Goal: Transaction & Acquisition: Purchase product/service

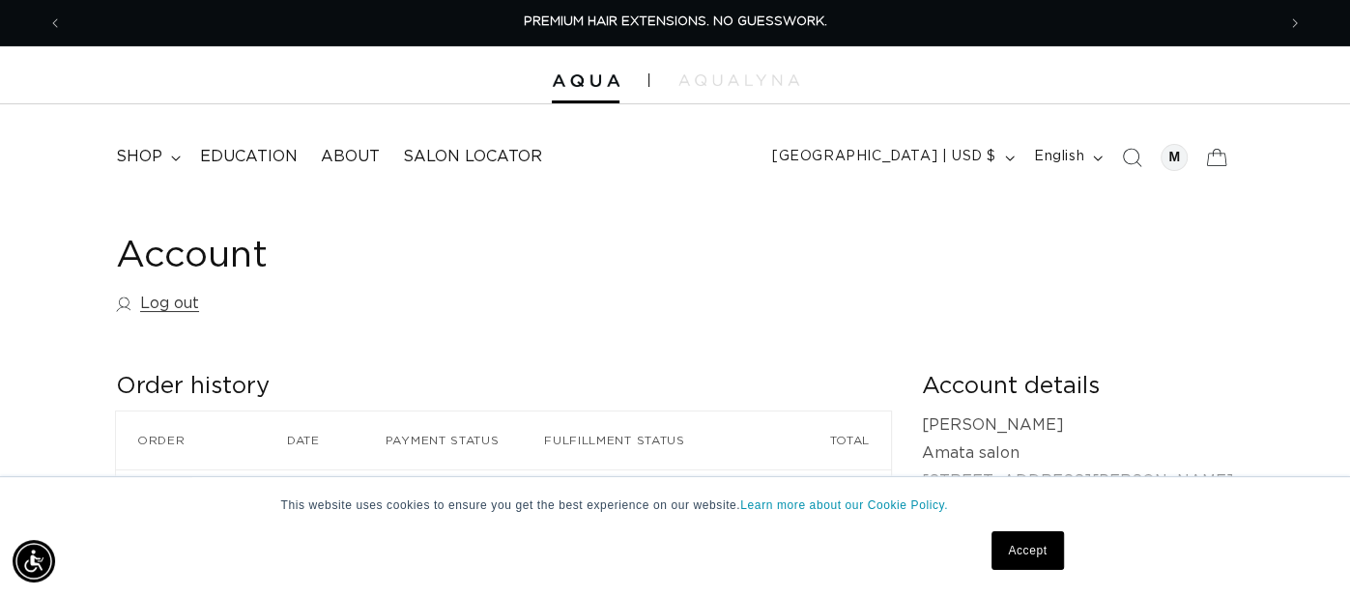
click at [1023, 547] on link "Accept" at bounding box center [1028, 551] width 72 height 39
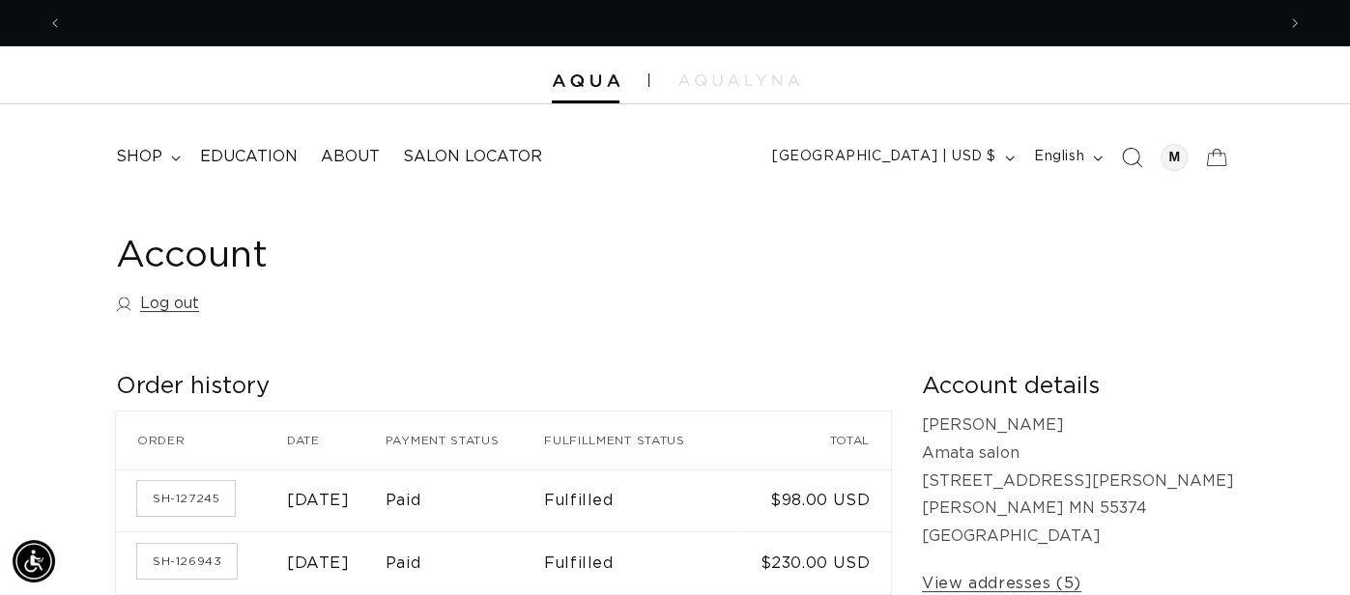
scroll to position [0, 2425]
click at [1130, 159] on icon "Search" at bounding box center [1131, 157] width 20 height 20
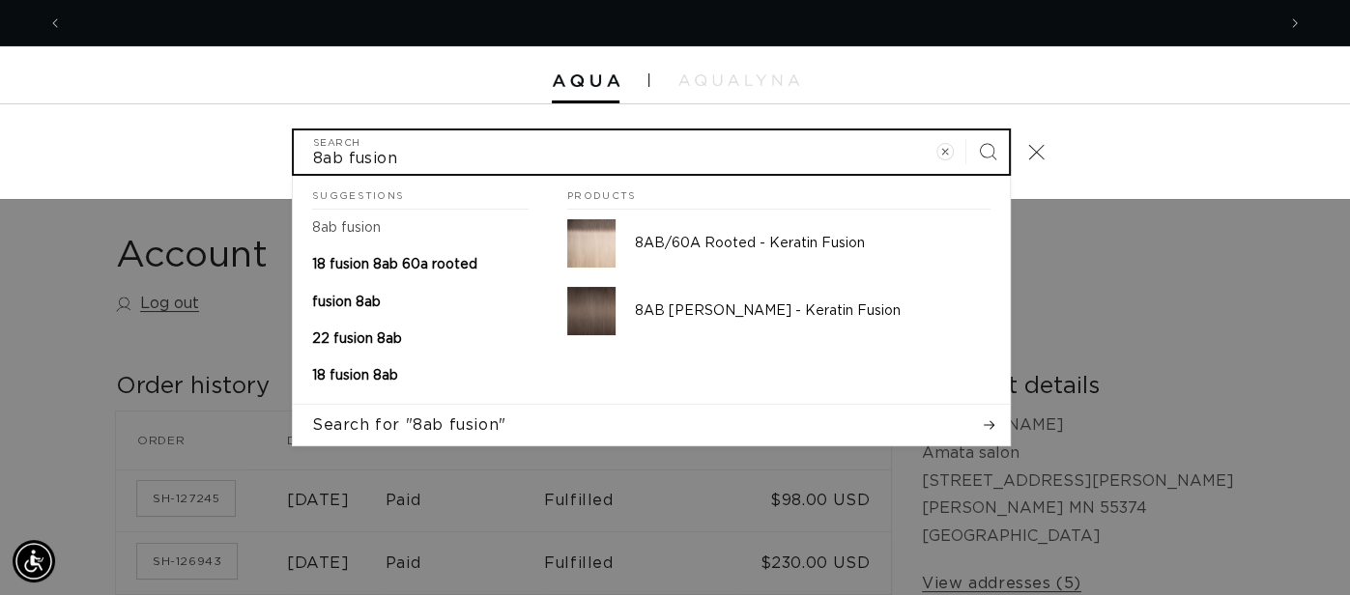
scroll to position [0, 1212]
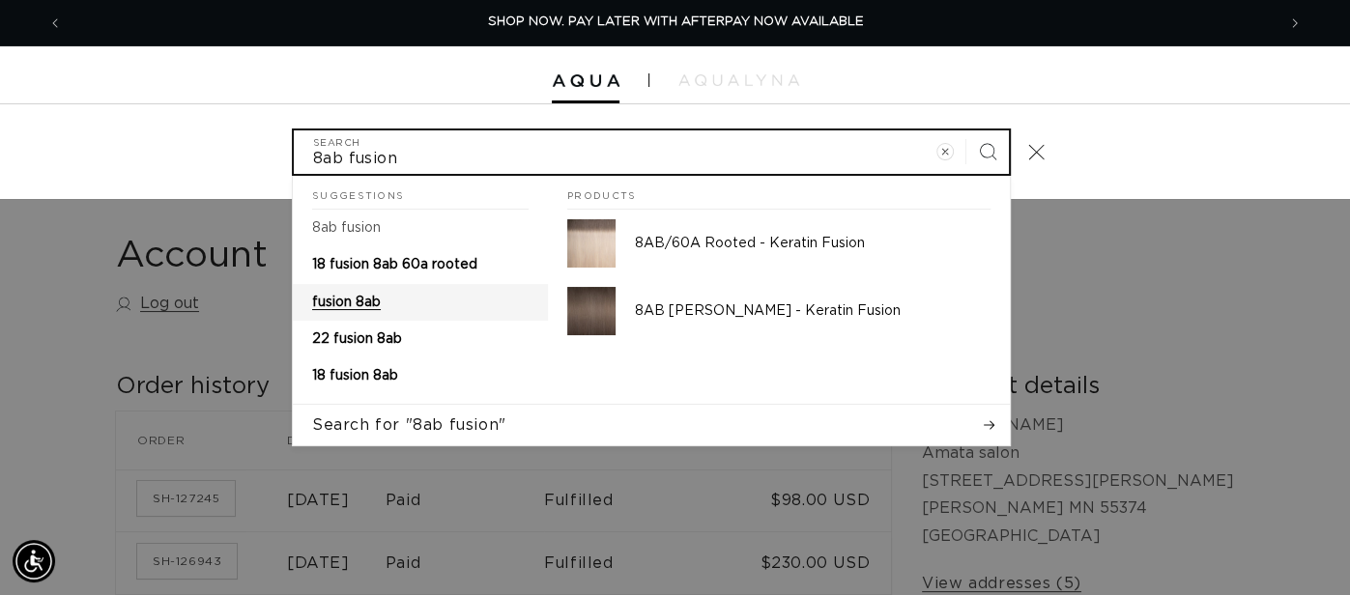
type input "8ab fusion"
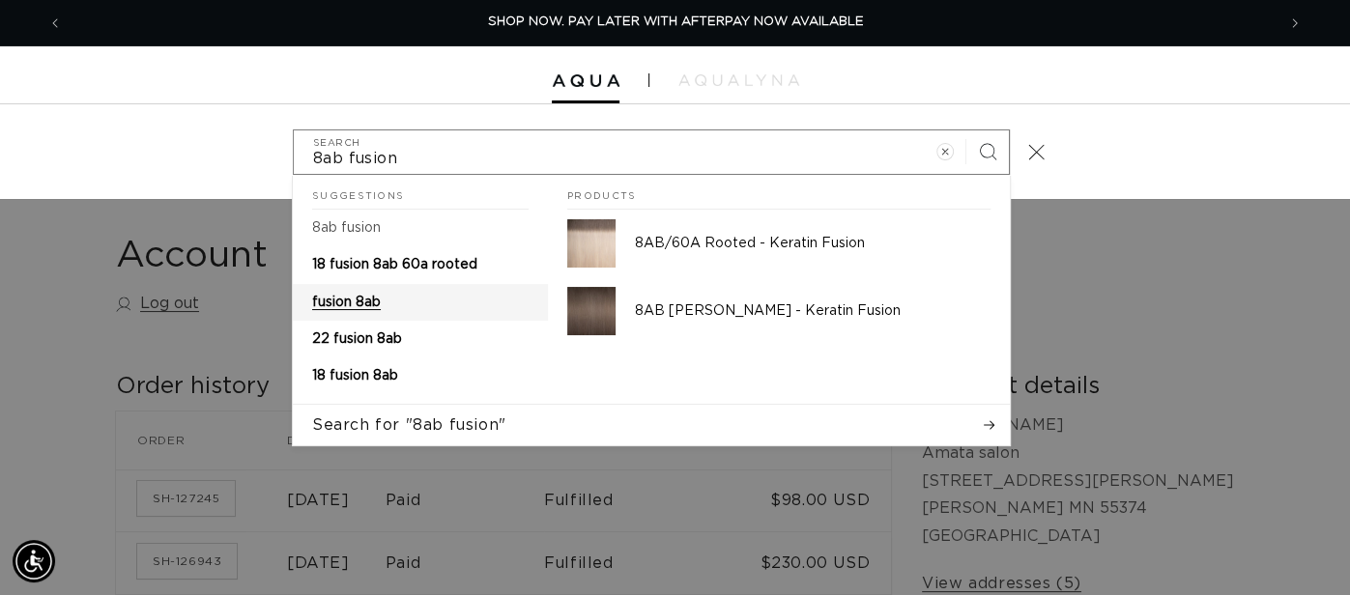
click at [328, 308] on p "fusion 8ab" at bounding box center [346, 302] width 69 height 17
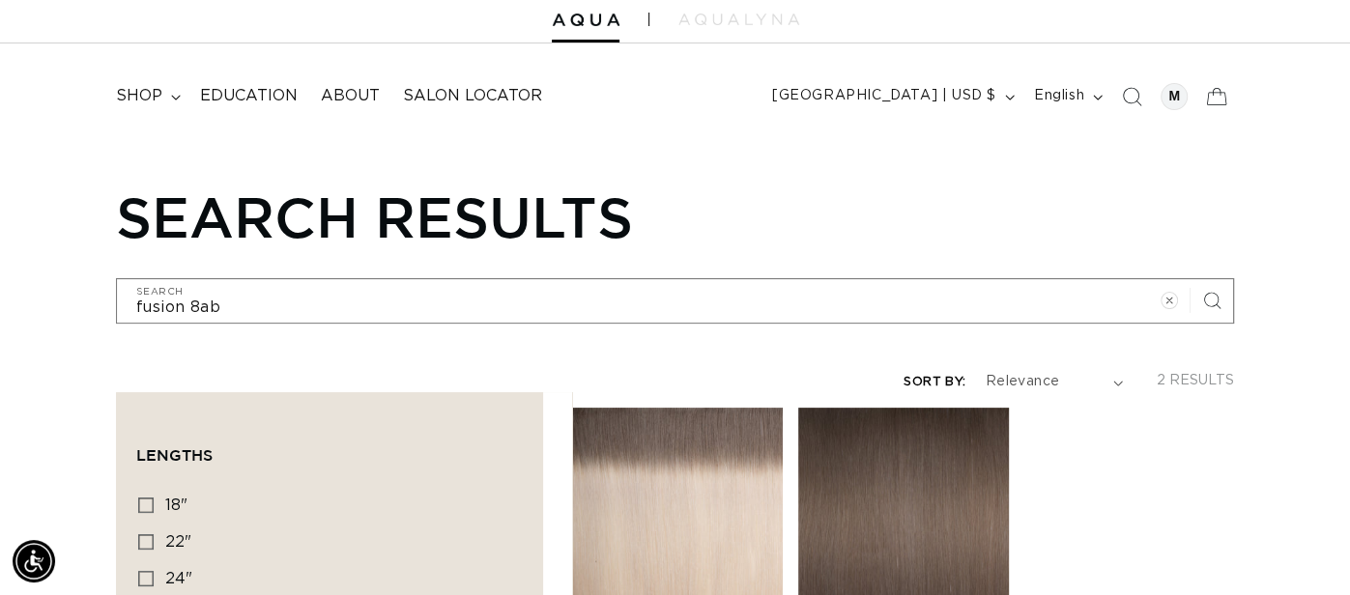
scroll to position [0, 1212]
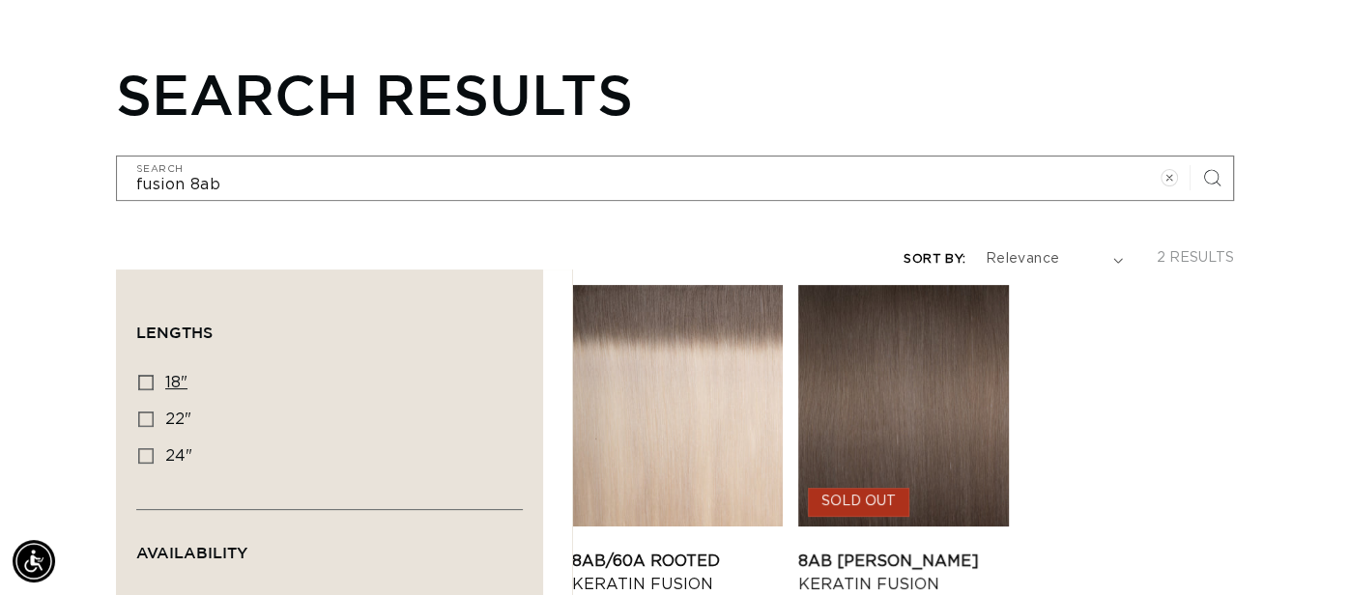
click at [148, 381] on icon at bounding box center [145, 382] width 15 height 15
click at [148, 381] on input "18" 18" (2 products)" at bounding box center [145, 382] width 15 height 15
checkbox input "true"
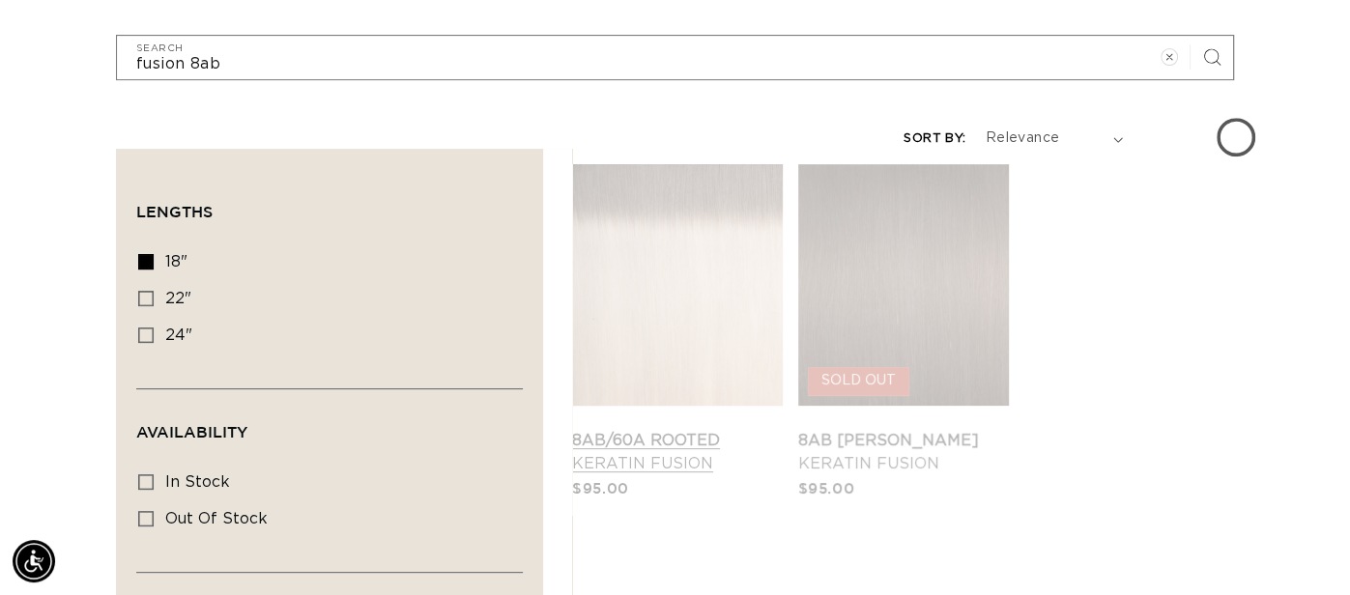
scroll to position [329, 0]
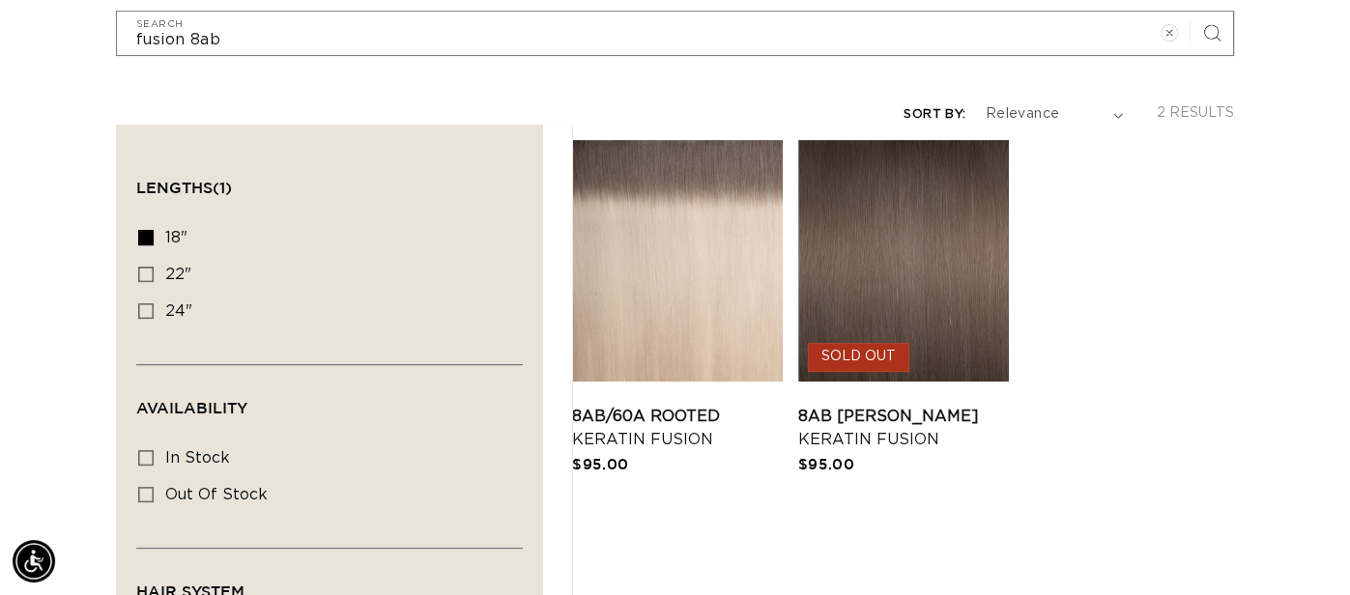
click at [926, 405] on link "8AB Ash Brown Keratin Fusion" at bounding box center [903, 428] width 211 height 46
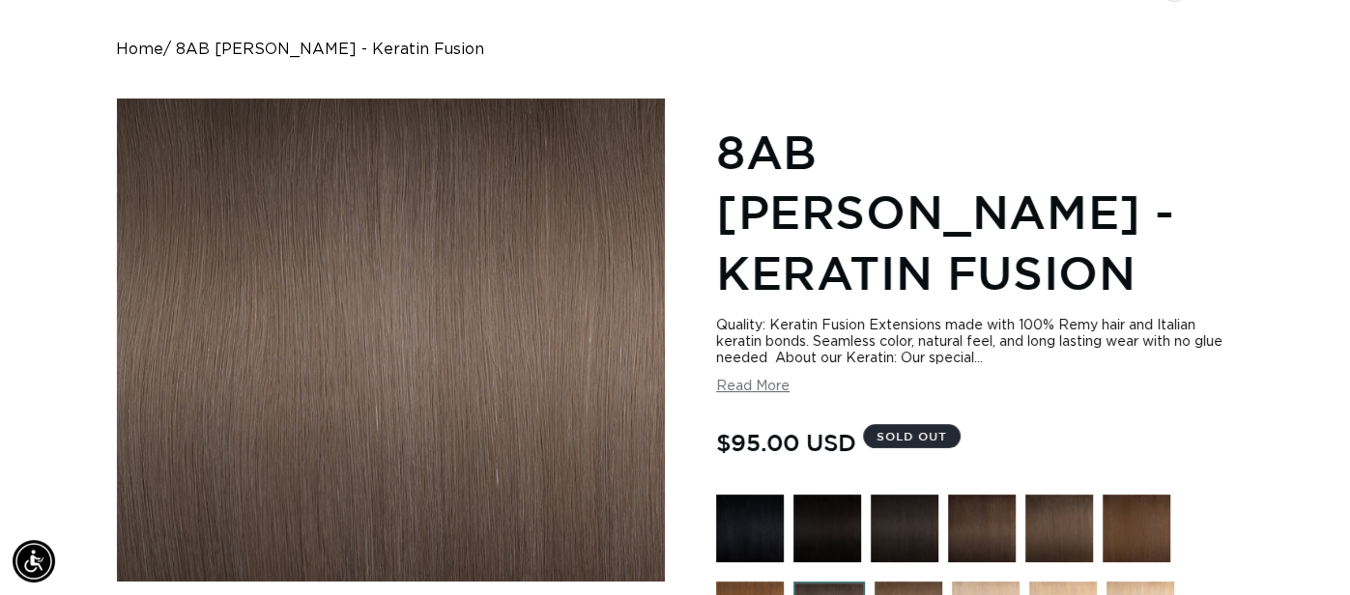
scroll to position [0, 2425]
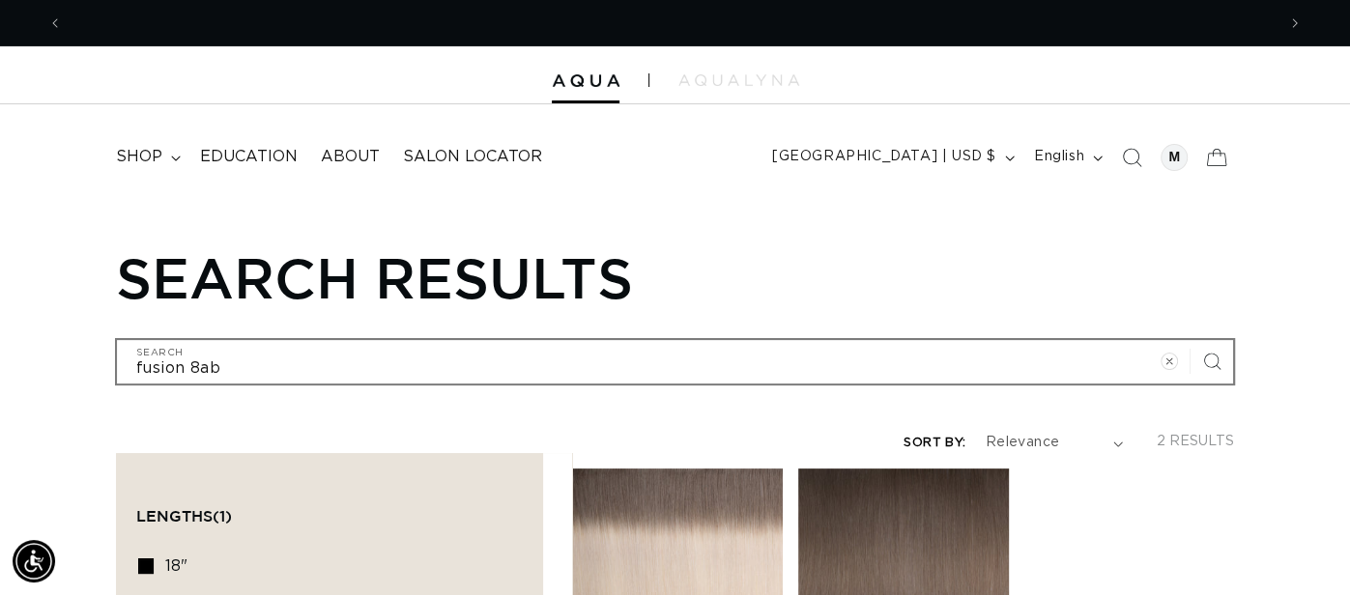
scroll to position [0, 1212]
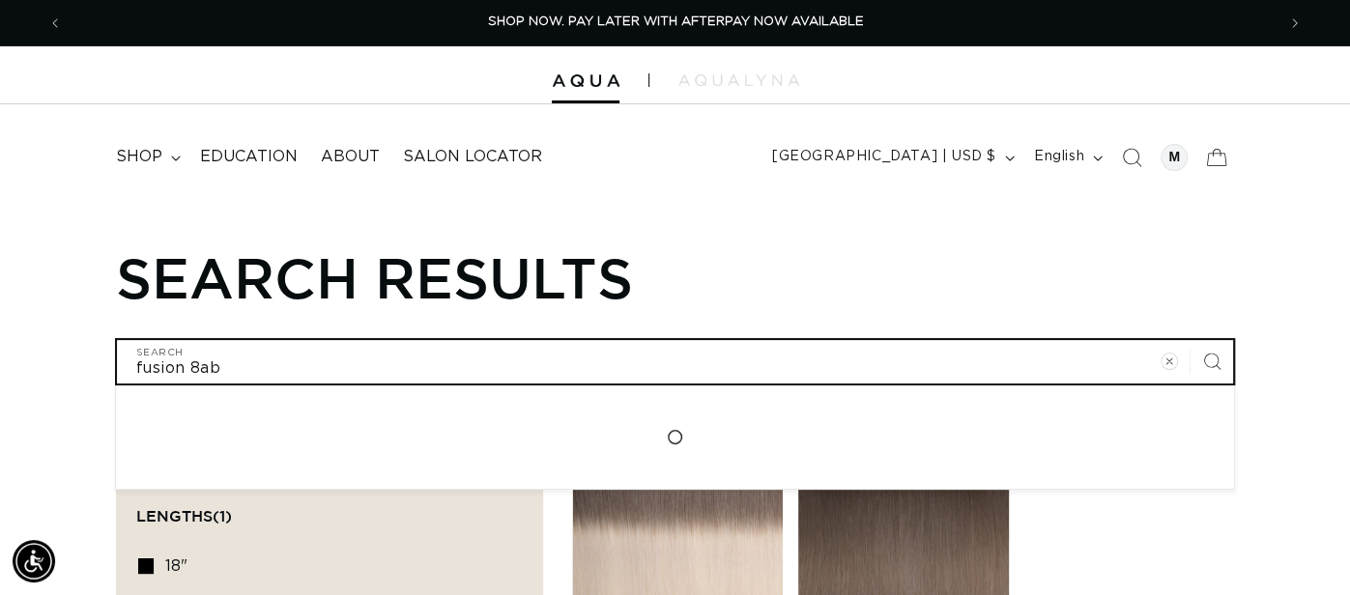
click at [200, 367] on input "fusion 8ab" at bounding box center [675, 361] width 1116 height 43
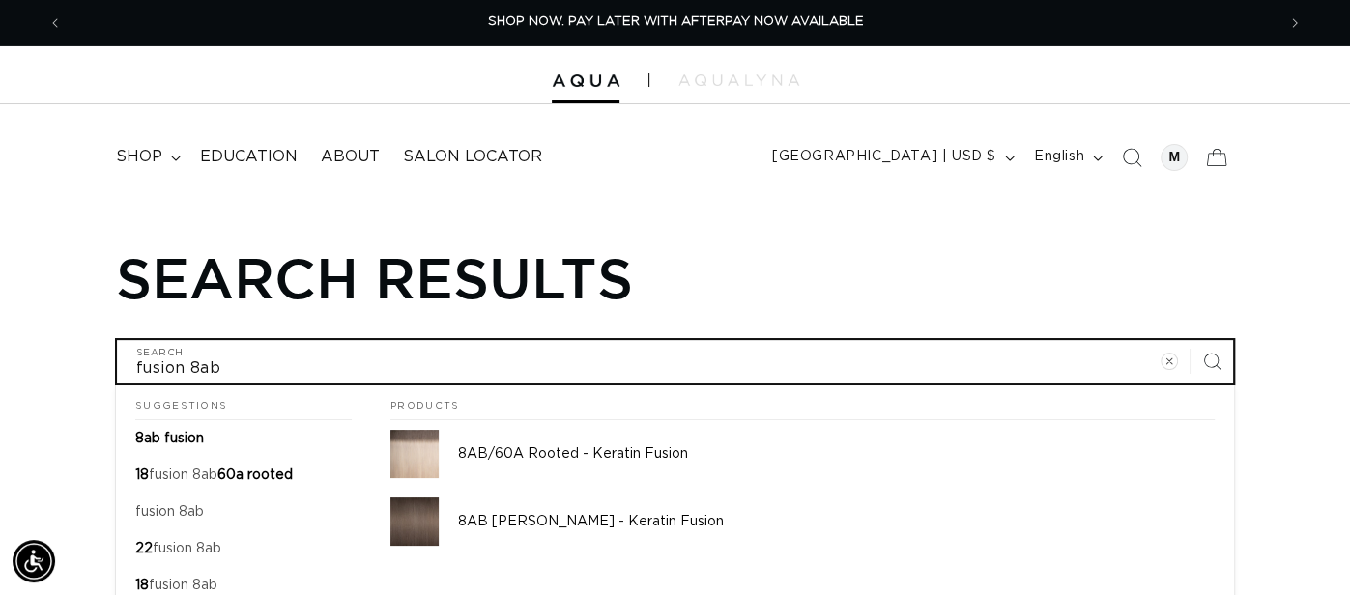
type input "fusion ab"
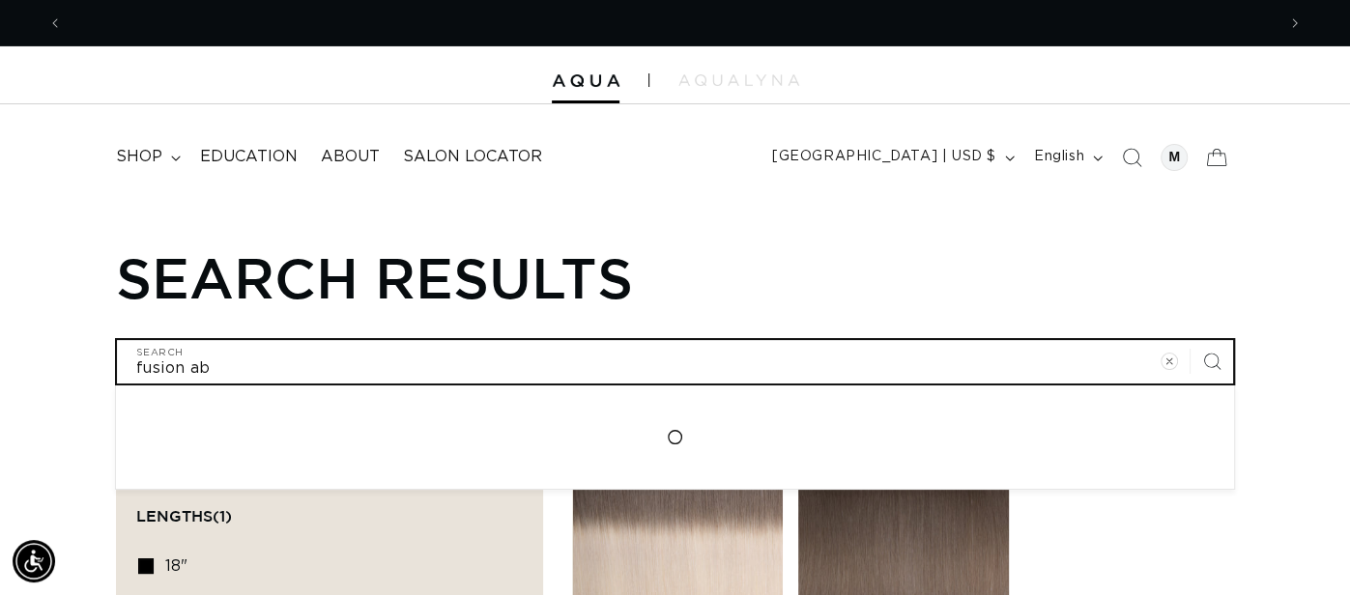
type input "fusion 4ab"
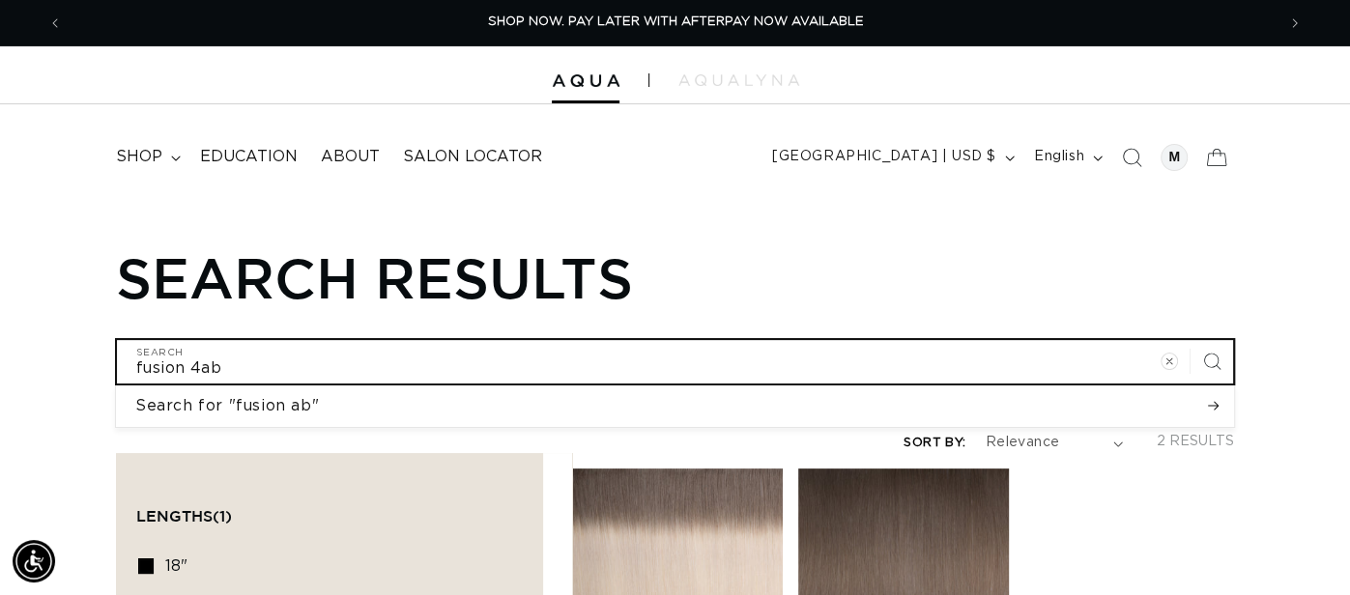
scroll to position [0, 2425]
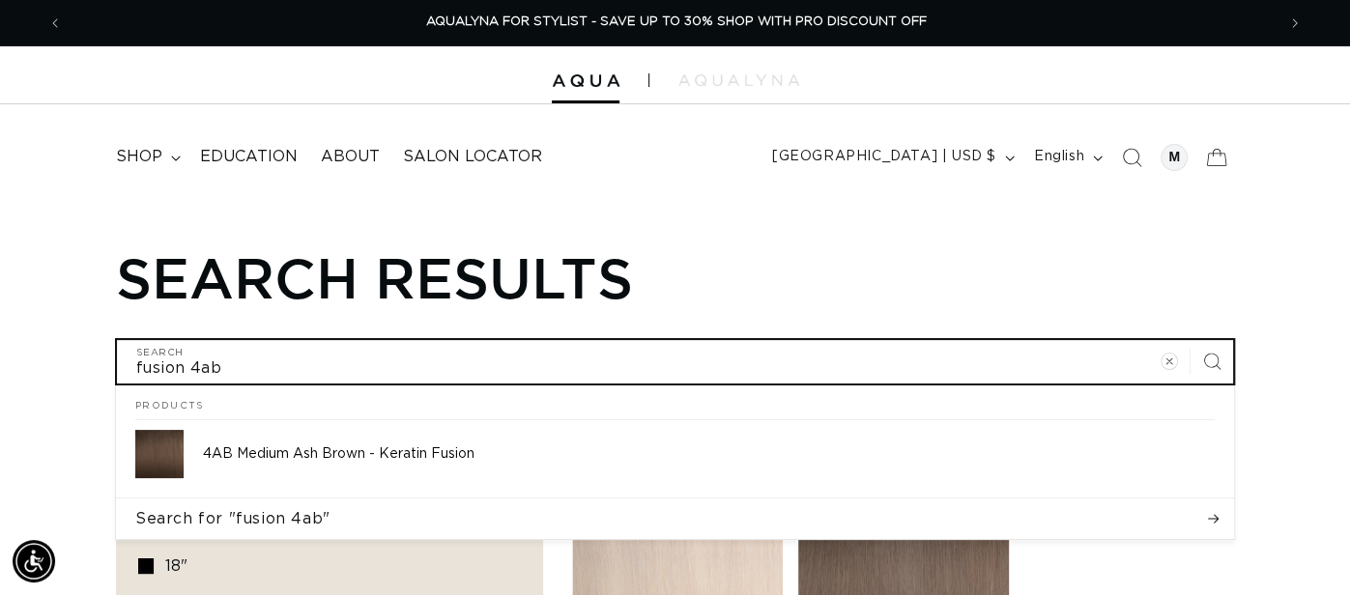
type input "fusion 4ab"
click at [116, 499] on button "Search for "fusion 4ab"" at bounding box center [675, 519] width 1118 height 41
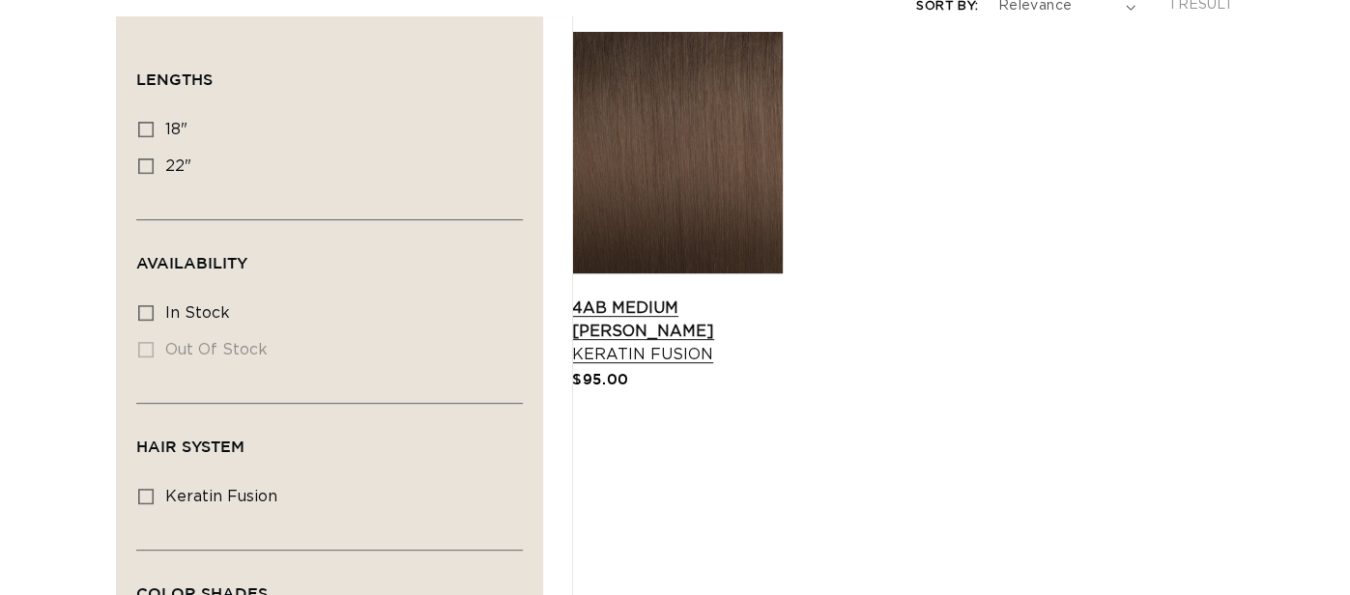
scroll to position [438, 0]
click at [676, 296] on link "4AB Medium Ash Brown Keratin Fusion" at bounding box center [677, 331] width 211 height 70
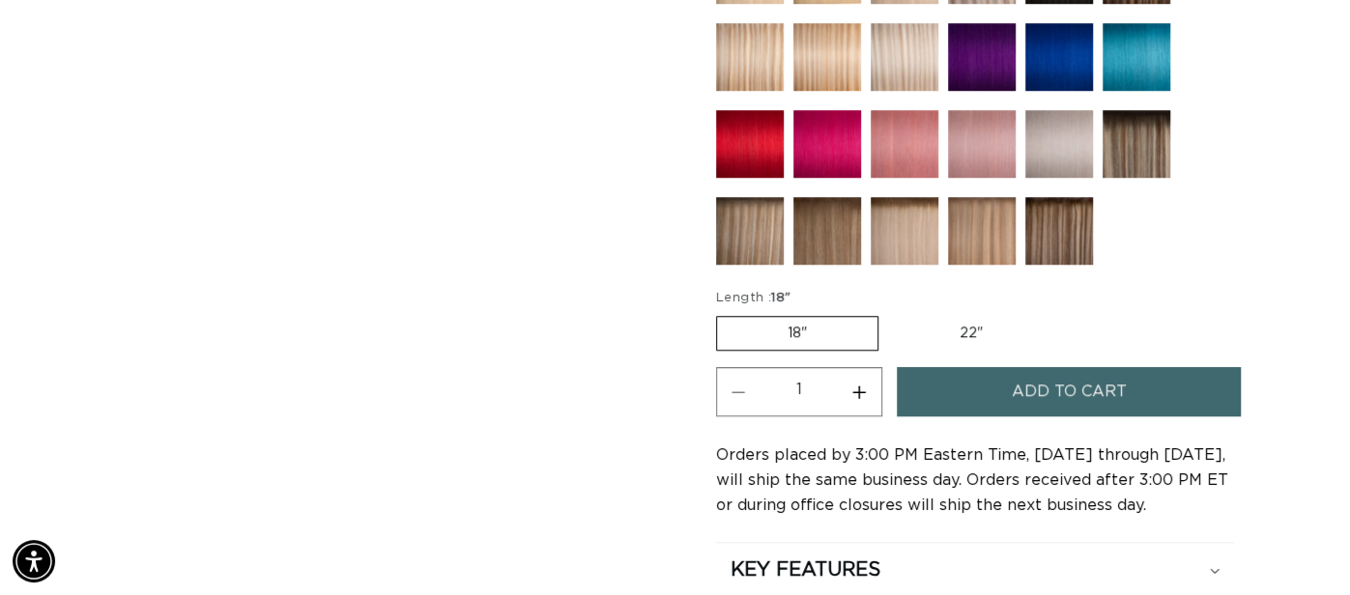
scroll to position [0, 1212]
